Goal: Navigation & Orientation: Understand site structure

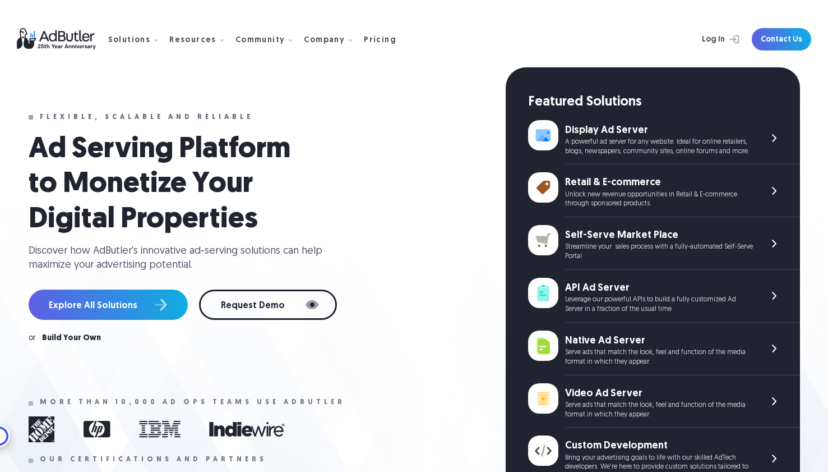
click at [439, 375] on div "Flexible, scalable and reliable Ad Serving Platform to Monetize Your Digital Pr…" at bounding box center [267, 332] width 477 height 531
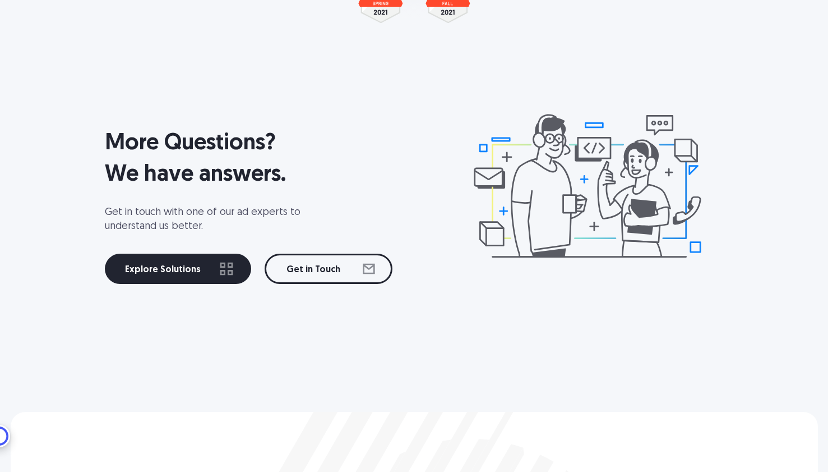
scroll to position [1616, 0]
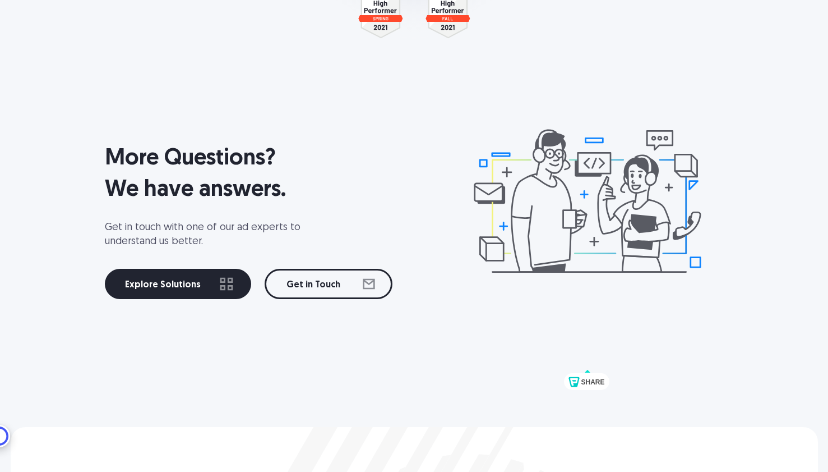
click at [432, 242] on div "More Questions? We have answers. Get in touch with one of our ad experts to und…" at bounding box center [415, 213] width 808 height 336
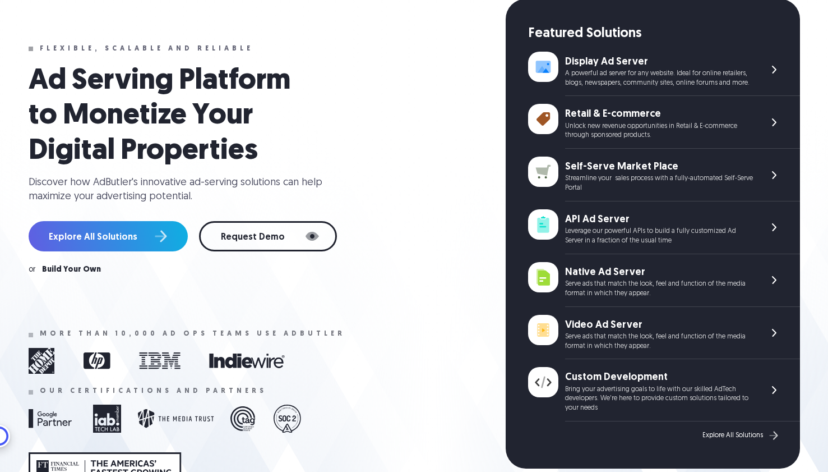
scroll to position [0, 0]
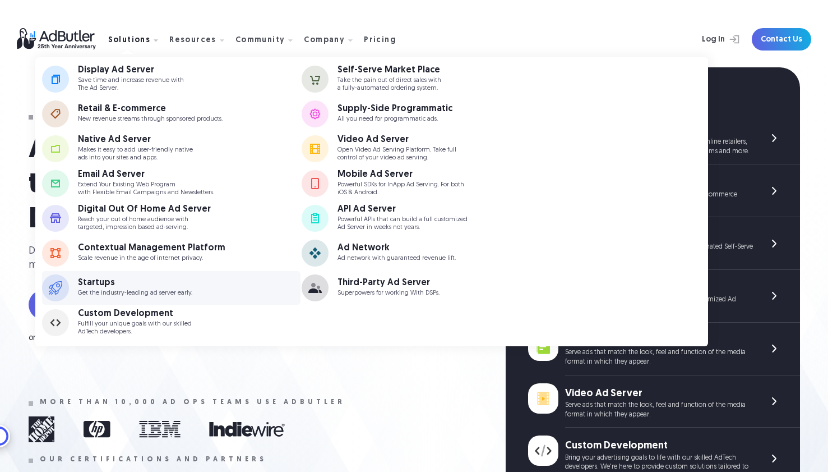
click at [141, 288] on div "Startups Get the industry-leading ad server early." at bounding box center [150, 287] width 144 height 19
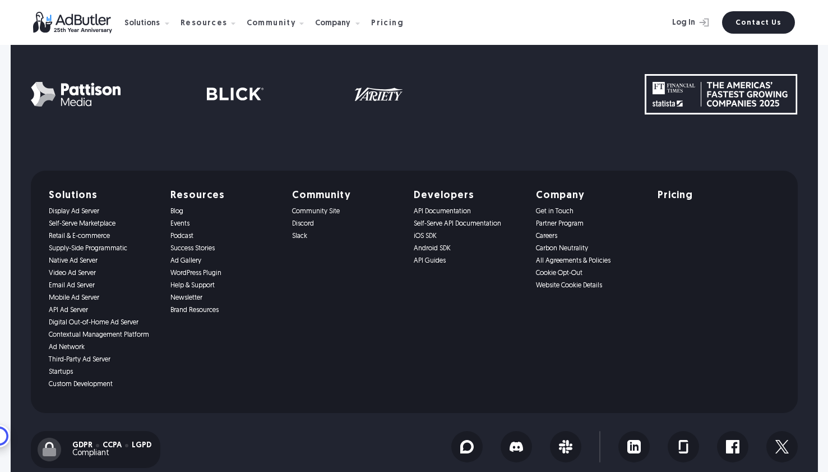
scroll to position [2199, 0]
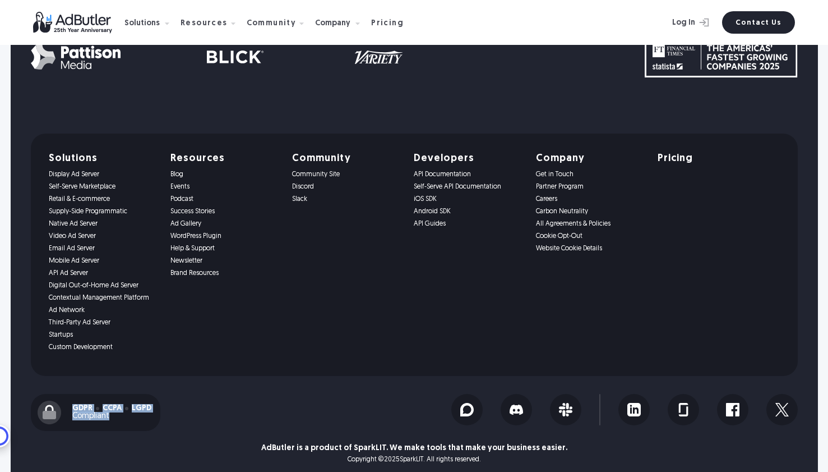
drag, startPoint x: 73, startPoint y: 394, endPoint x: 126, endPoint y: 402, distance: 53.4
click at [126, 404] on div "GDPR CCPA LGPD Compliant" at bounding box center [111, 412] width 79 height 16
click at [126, 412] on div "Compliant" at bounding box center [111, 416] width 79 height 8
drag, startPoint x: 109, startPoint y: 404, endPoint x: 72, endPoint y: 395, distance: 38.1
click at [72, 404] on div "GDPR CCPA LGPD Compliant" at bounding box center [111, 412] width 79 height 16
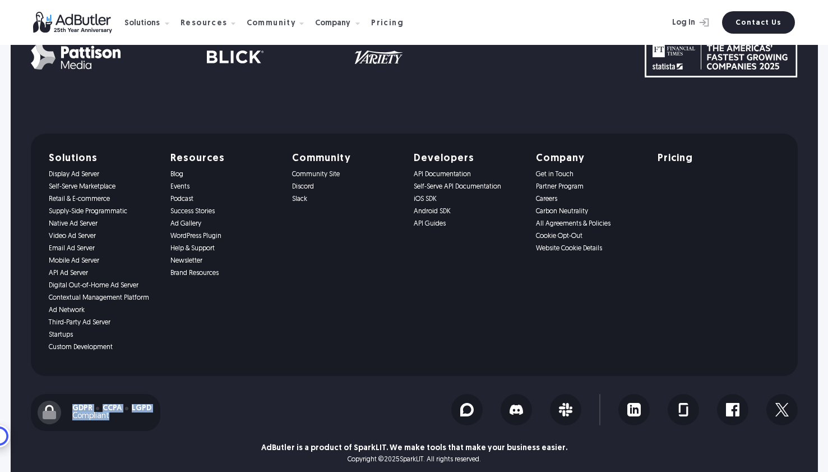
click at [72, 404] on div "GDPR" at bounding box center [82, 408] width 20 height 8
drag, startPoint x: 72, startPoint y: 395, endPoint x: 122, endPoint y: 403, distance: 50.4
click at [122, 404] on div "GDPR CCPA LGPD Compliant" at bounding box center [111, 412] width 79 height 16
click at [371, 394] on div "GDPR CCPA LGPD Compliant" at bounding box center [241, 412] width 421 height 37
click at [468, 403] on img at bounding box center [466, 409] width 13 height 13
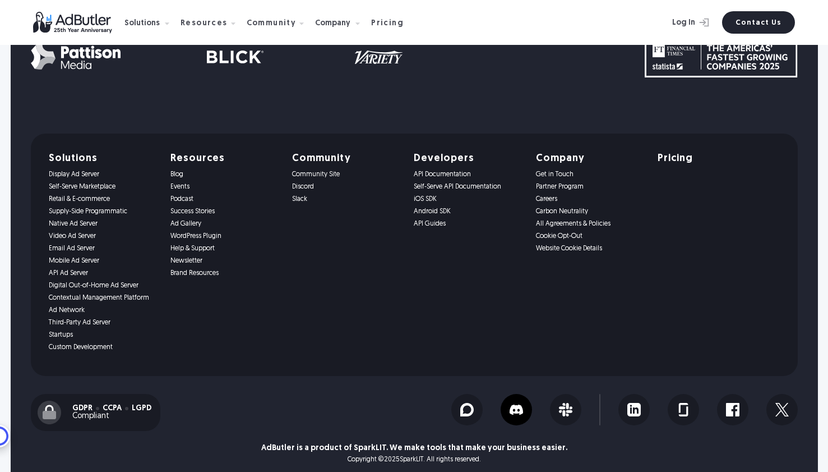
click at [518, 403] on img at bounding box center [516, 409] width 13 height 13
click at [566, 403] on img at bounding box center [565, 409] width 13 height 13
click at [693, 403] on div at bounding box center [683, 409] width 31 height 31
click at [786, 403] on img at bounding box center [782, 409] width 13 height 13
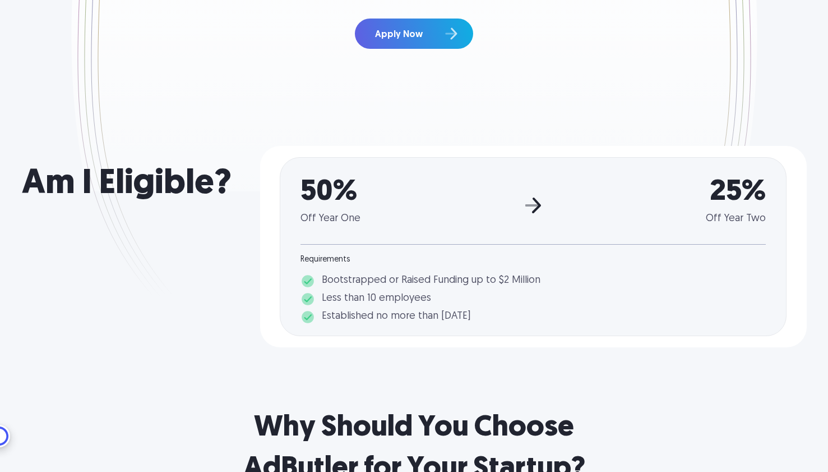
scroll to position [0, 0]
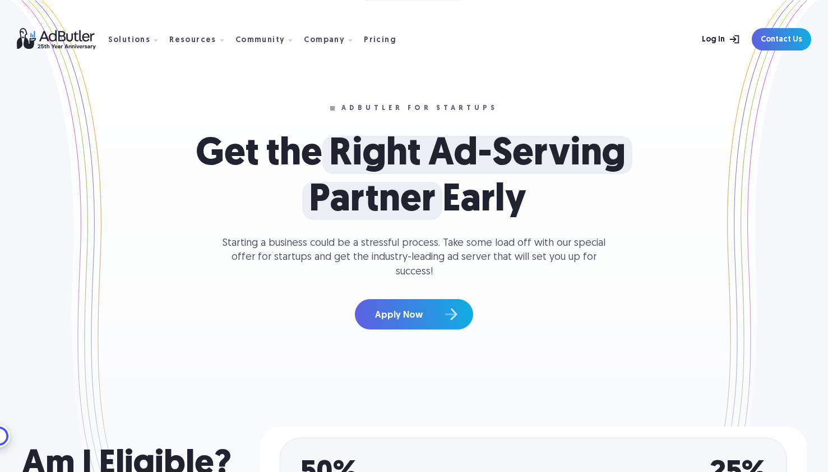
click at [718, 40] on link "Log In" at bounding box center [708, 39] width 73 height 22
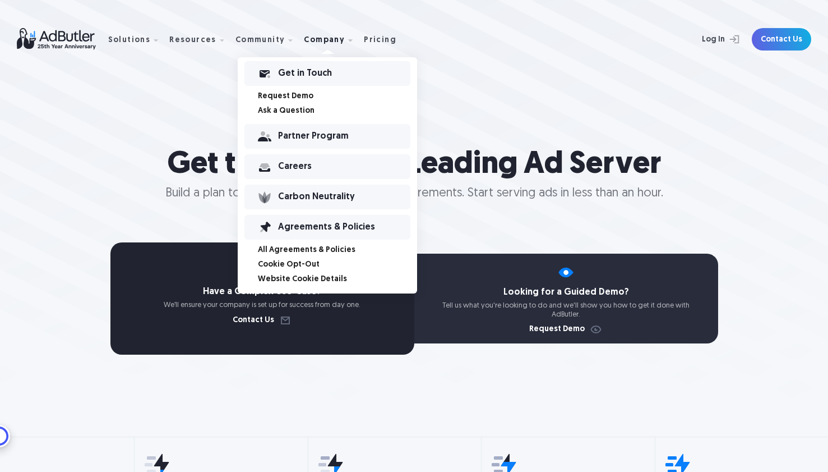
click at [307, 135] on div "Partner Program" at bounding box center [344, 136] width 132 height 8
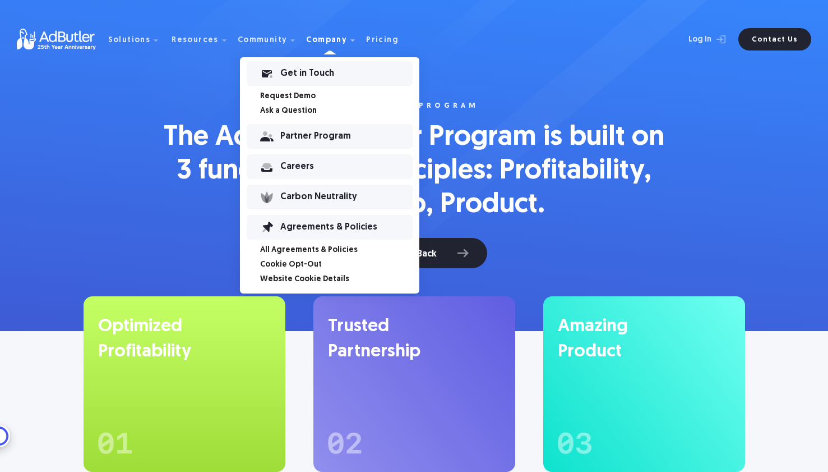
click at [297, 163] on div "Careers" at bounding box center [346, 167] width 132 height 8
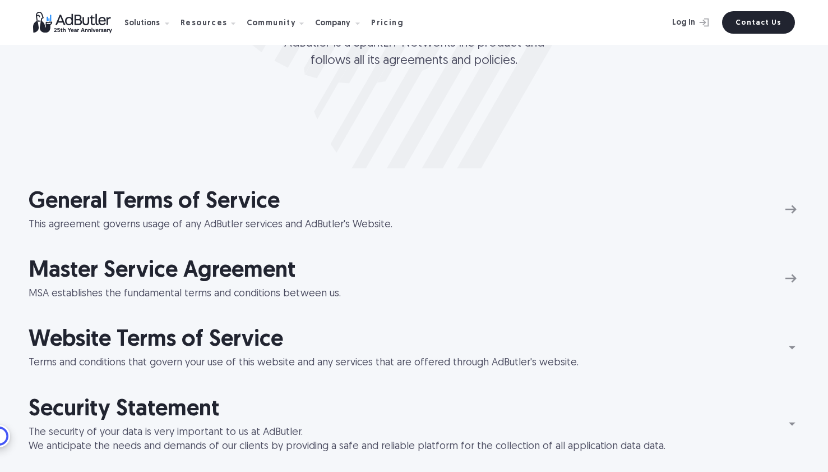
scroll to position [113, 0]
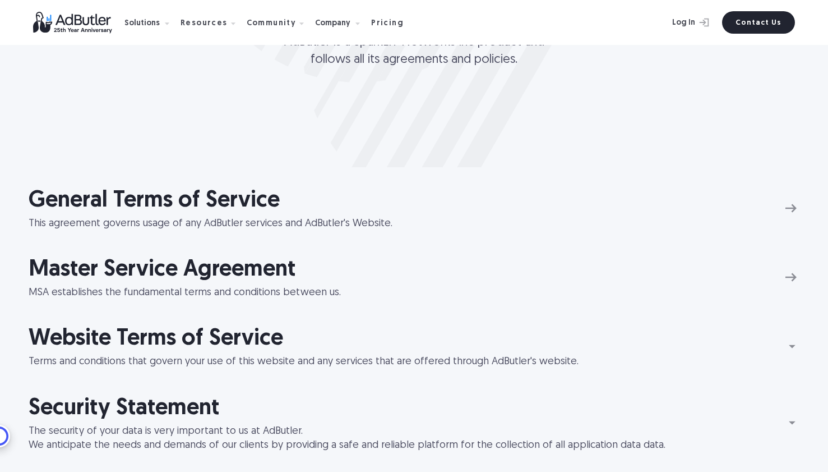
click at [251, 218] on div "This agreement governs usage of any AdButler services and AdButler's Website." at bounding box center [211, 223] width 364 height 14
